Goal: Information Seeking & Learning: Find specific fact

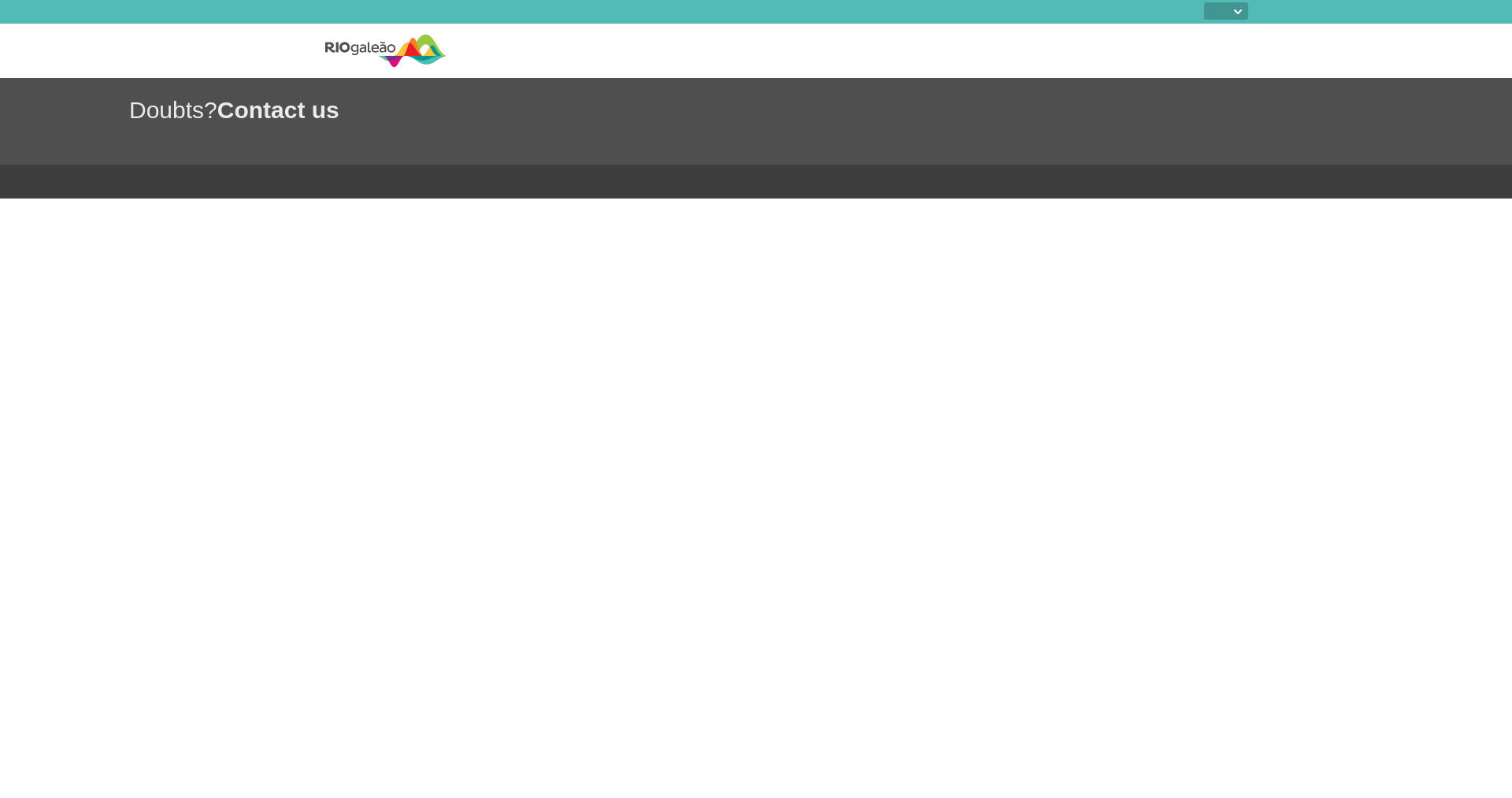
select select
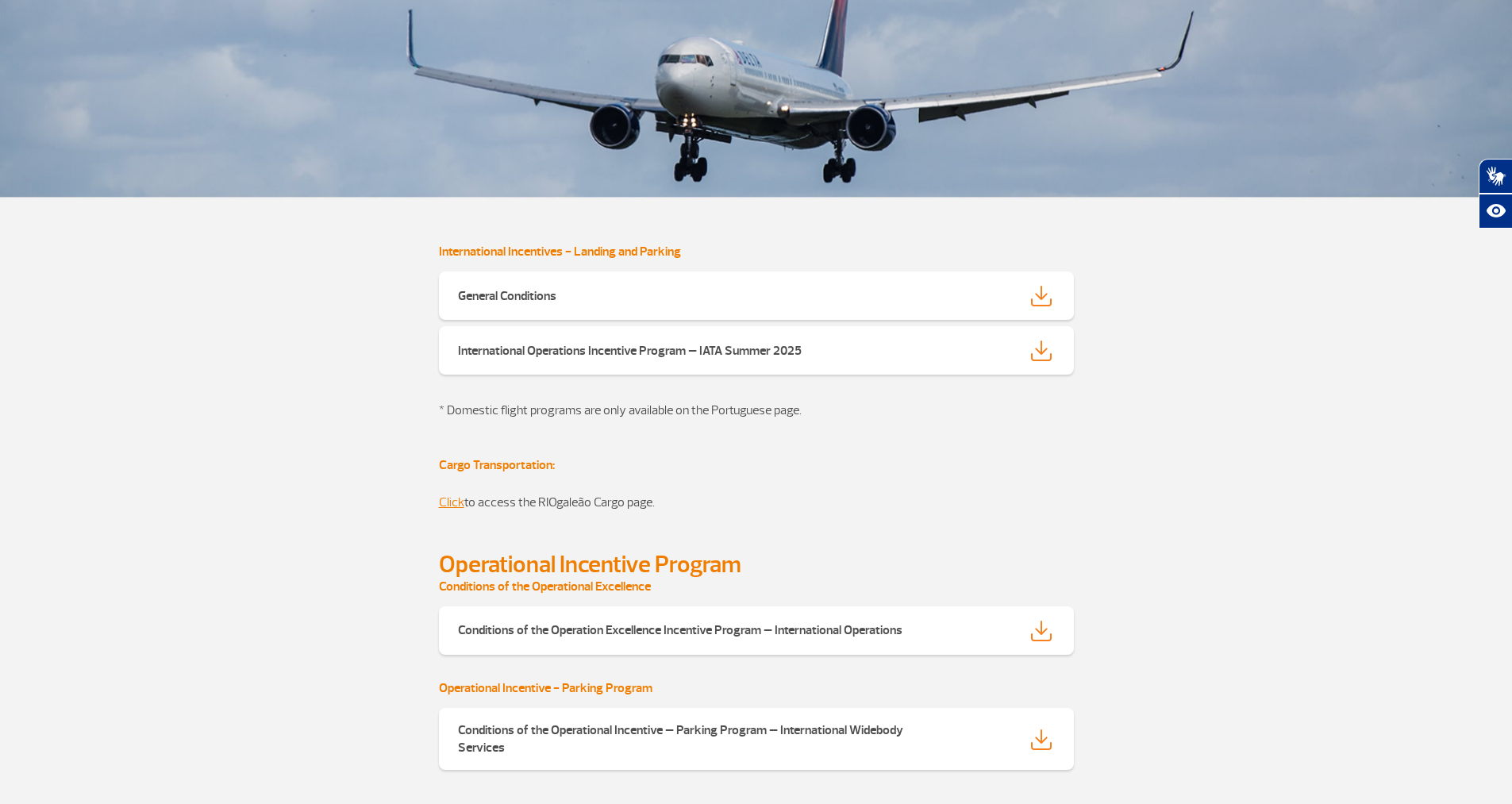
scroll to position [396, 0]
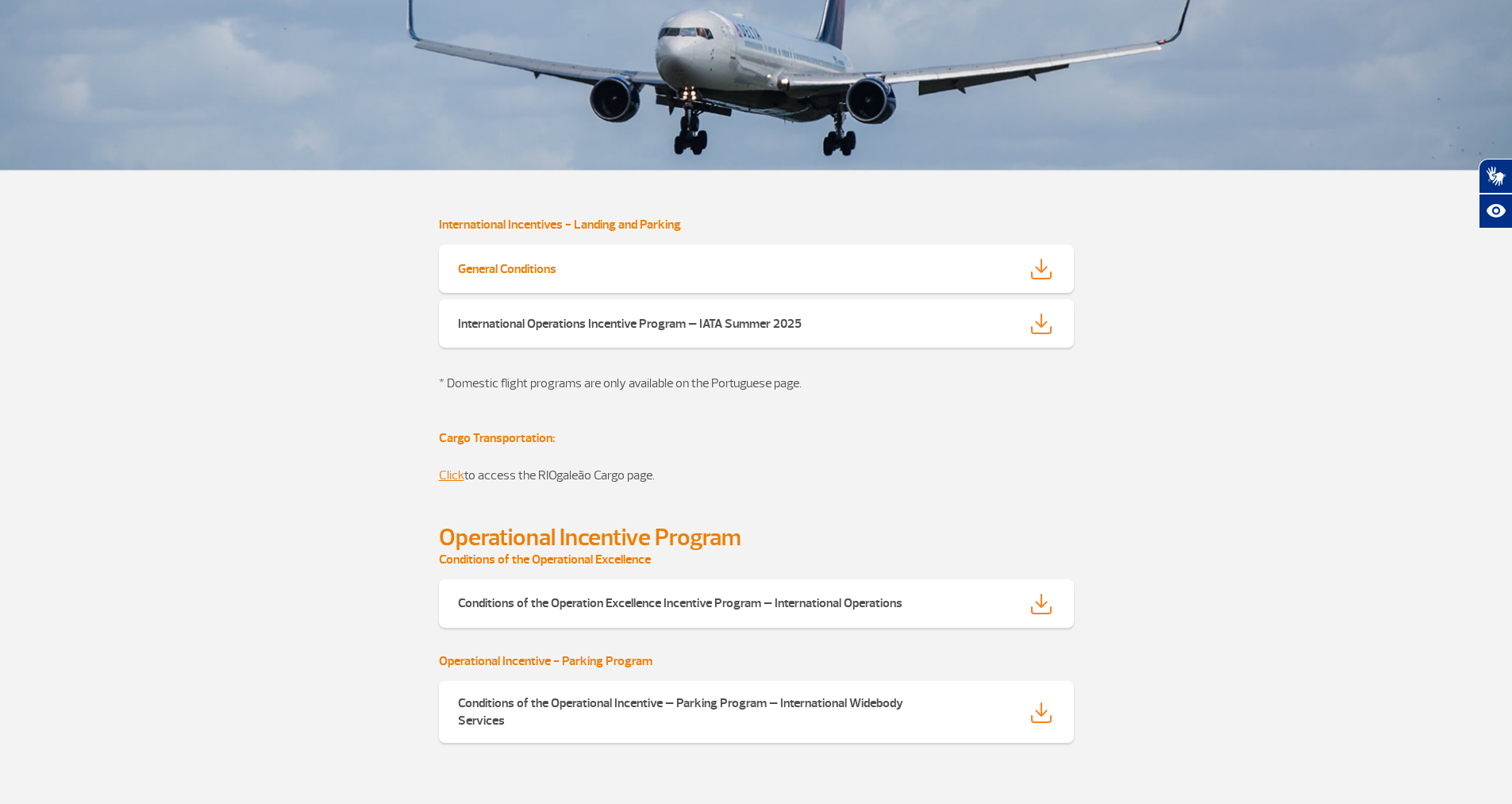
click at [487, 264] on strong "General Conditions" at bounding box center [507, 269] width 98 height 16
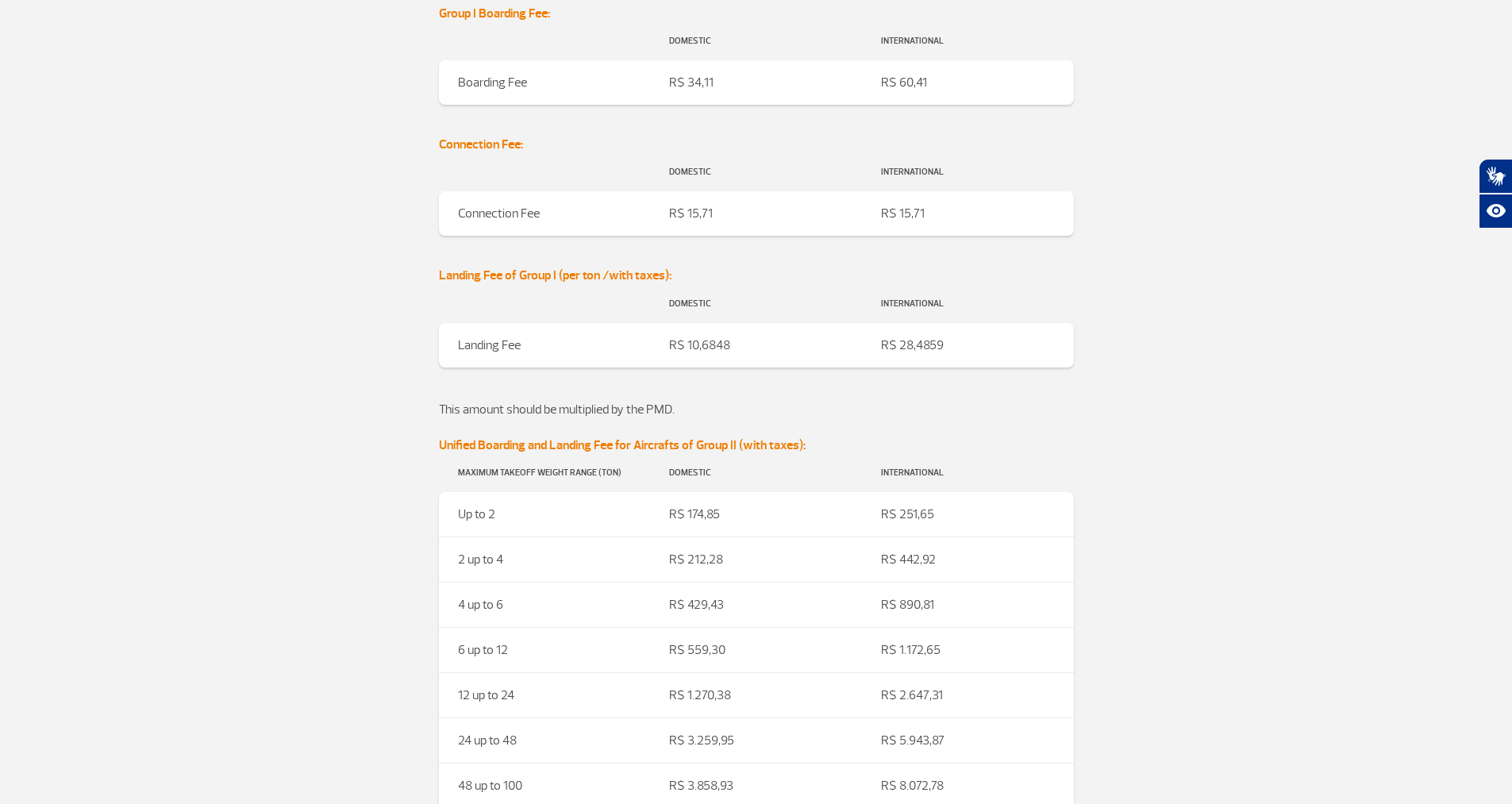
scroll to position [1508, 0]
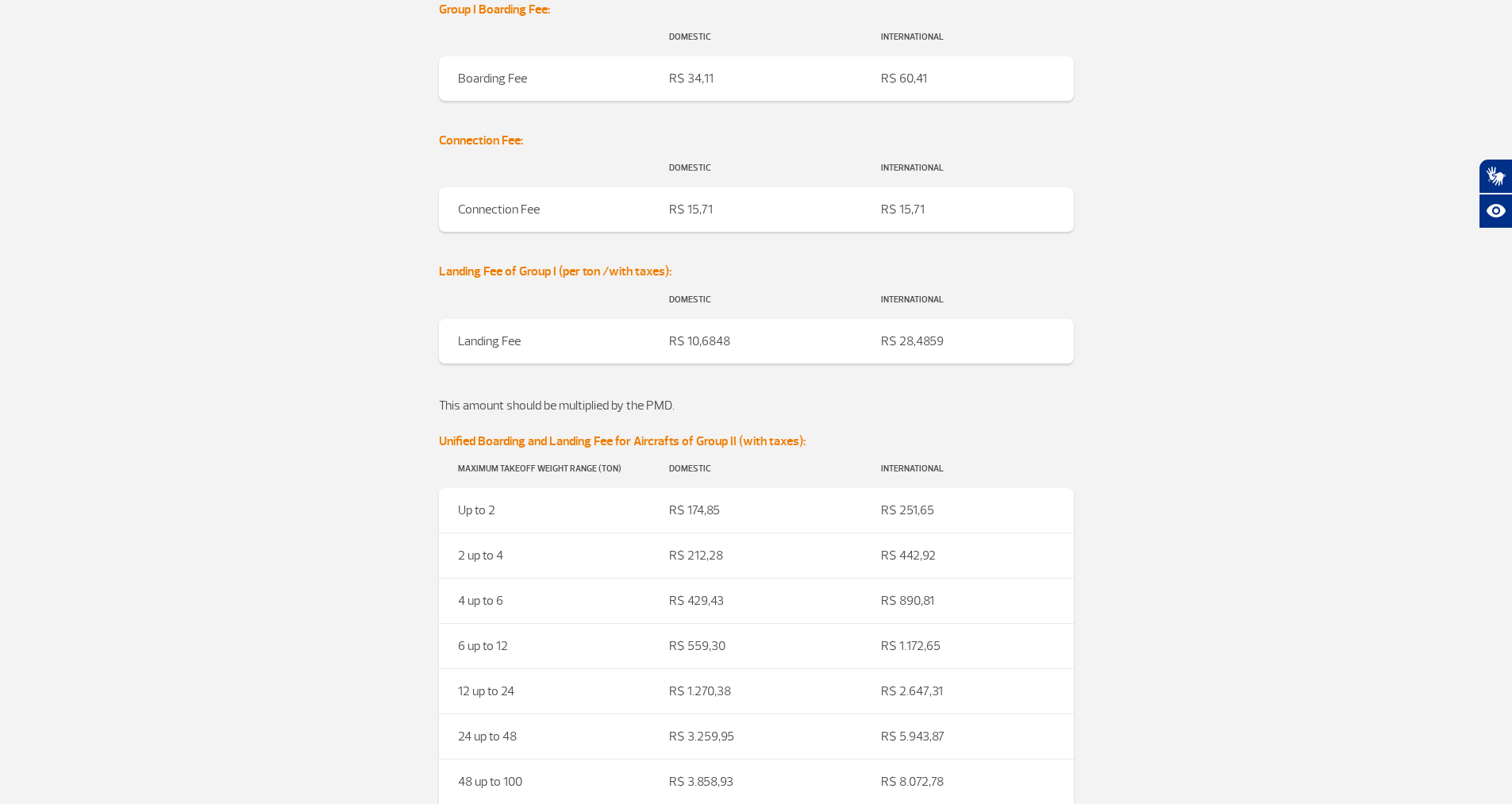
drag, startPoint x: 728, startPoint y: 344, endPoint x: 687, endPoint y: 345, distance: 41.0
click at [687, 345] on td "R$ 10,6848" at bounding box center [756, 341] width 212 height 45
click at [642, 340] on td "Landing Fee" at bounding box center [545, 341] width 212 height 45
drag, startPoint x: 665, startPoint y: 337, endPoint x: 764, endPoint y: 338, distance: 99.0
click at [764, 338] on td "R$ 10,6848" at bounding box center [756, 341] width 212 height 45
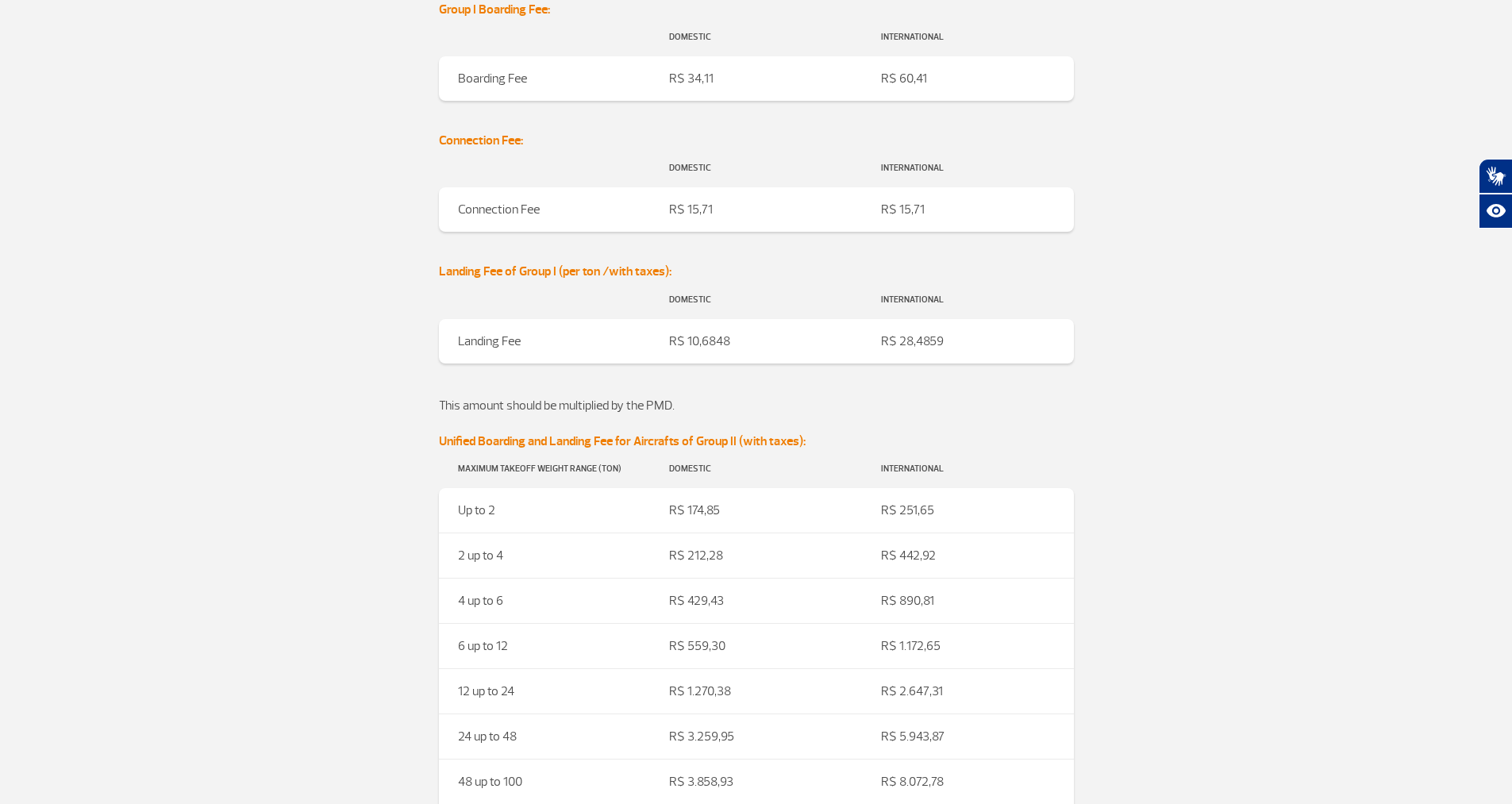
copy td "R$ 10,6848"
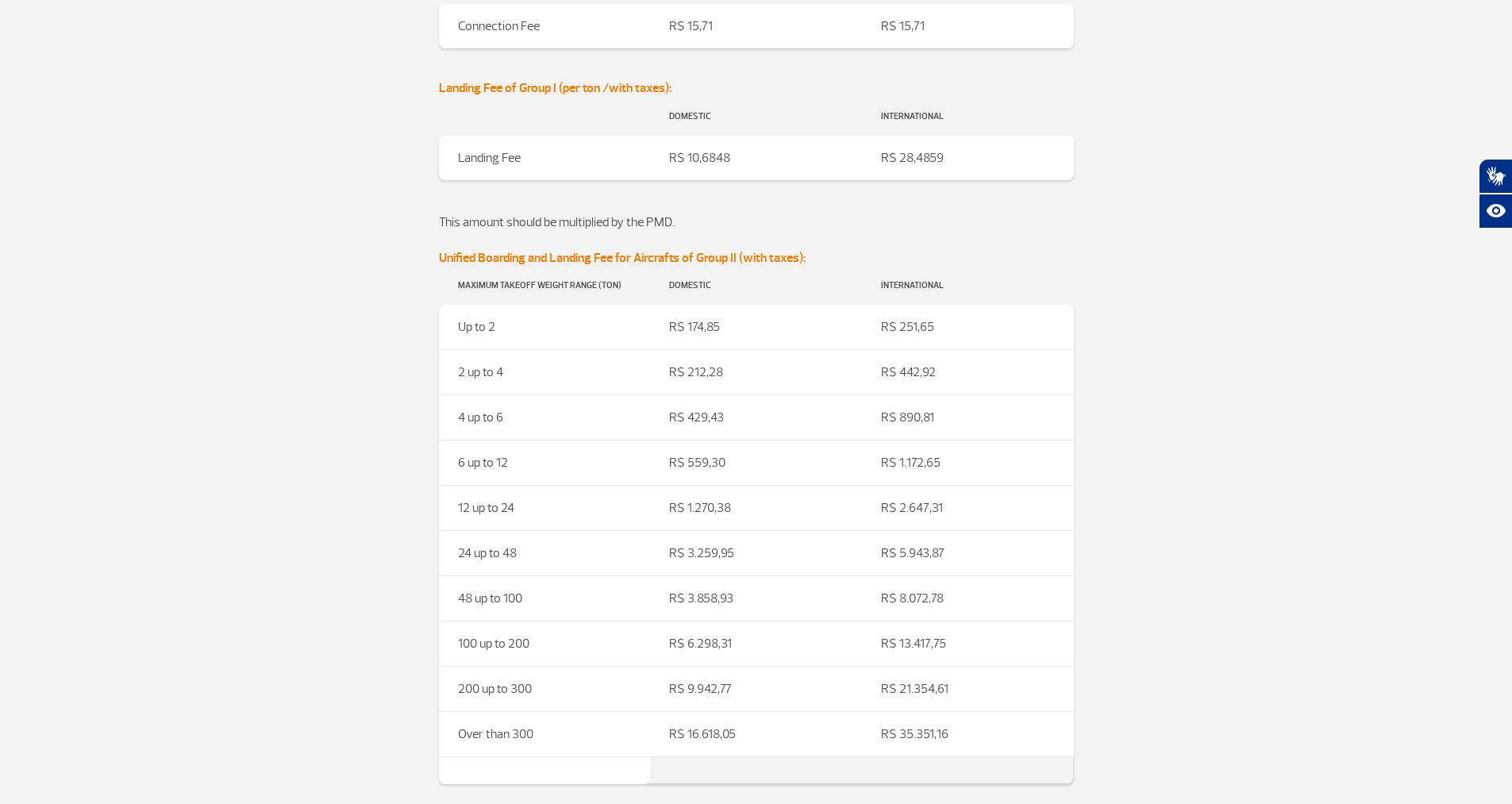
scroll to position [1745, 0]
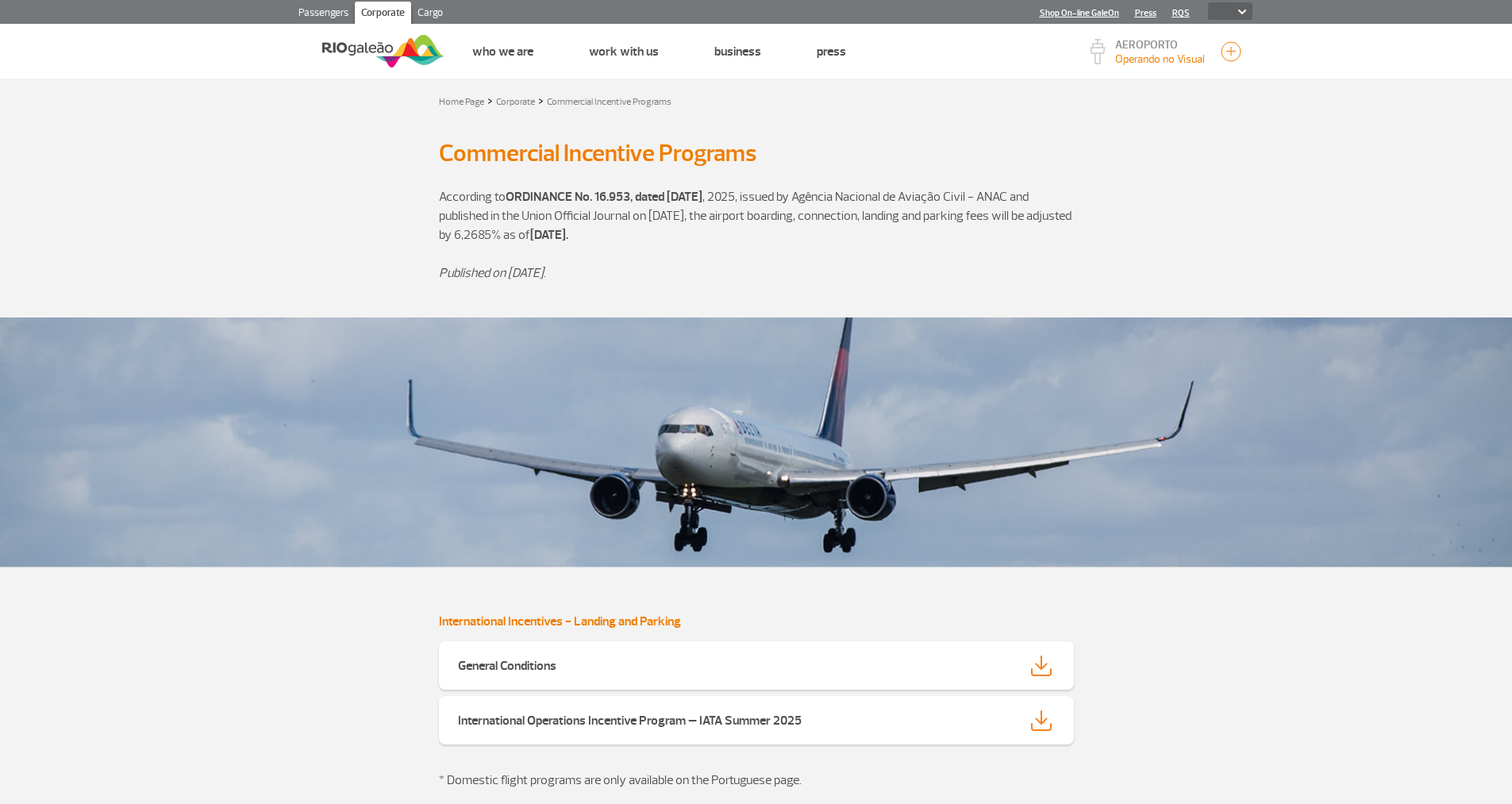
select select
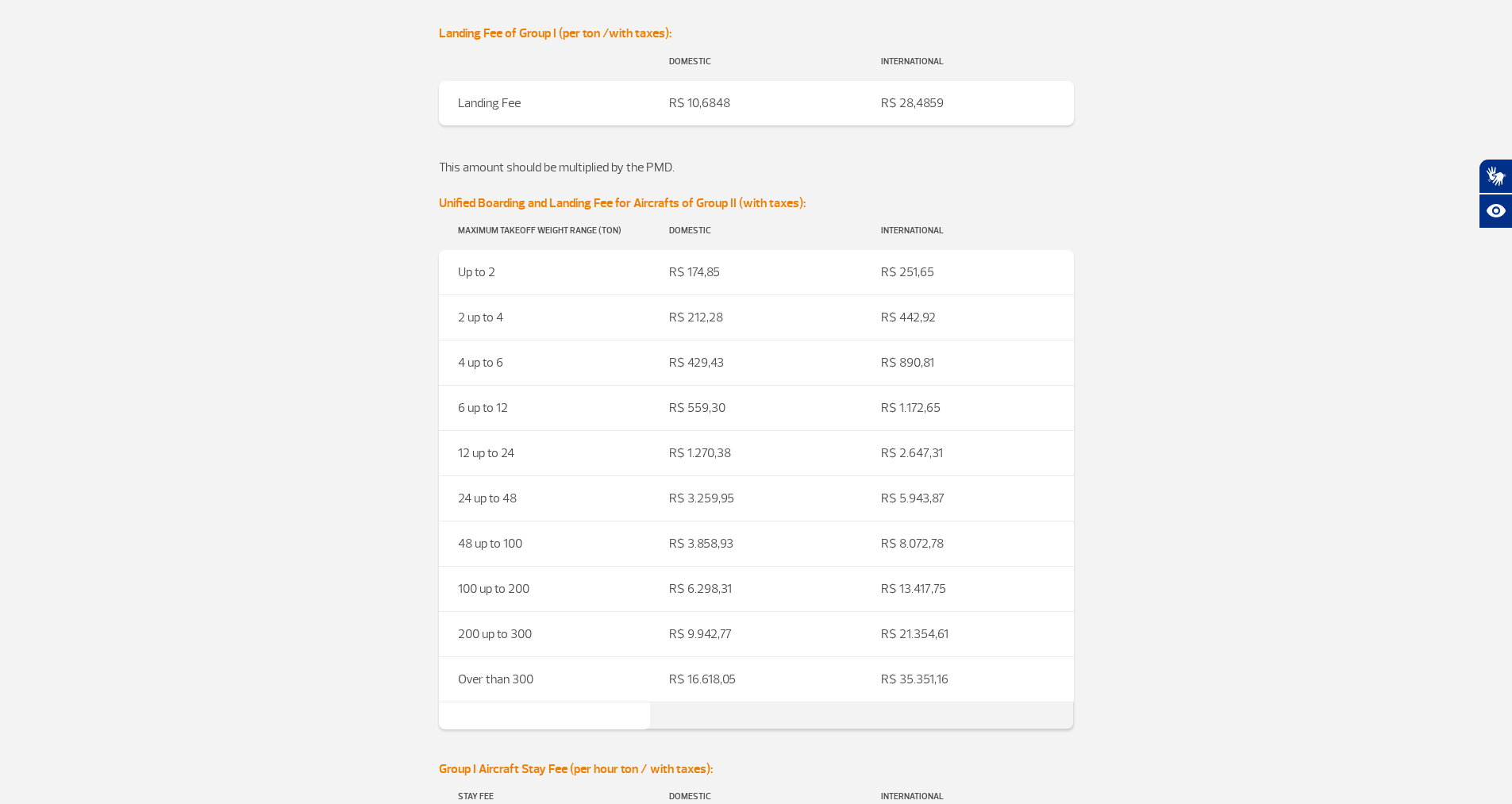
drag, startPoint x: 722, startPoint y: 103, endPoint x: 685, endPoint y: 97, distance: 37.5
click at [685, 97] on td "R$ 10,6848" at bounding box center [756, 103] width 212 height 45
